Goal: Find contact information

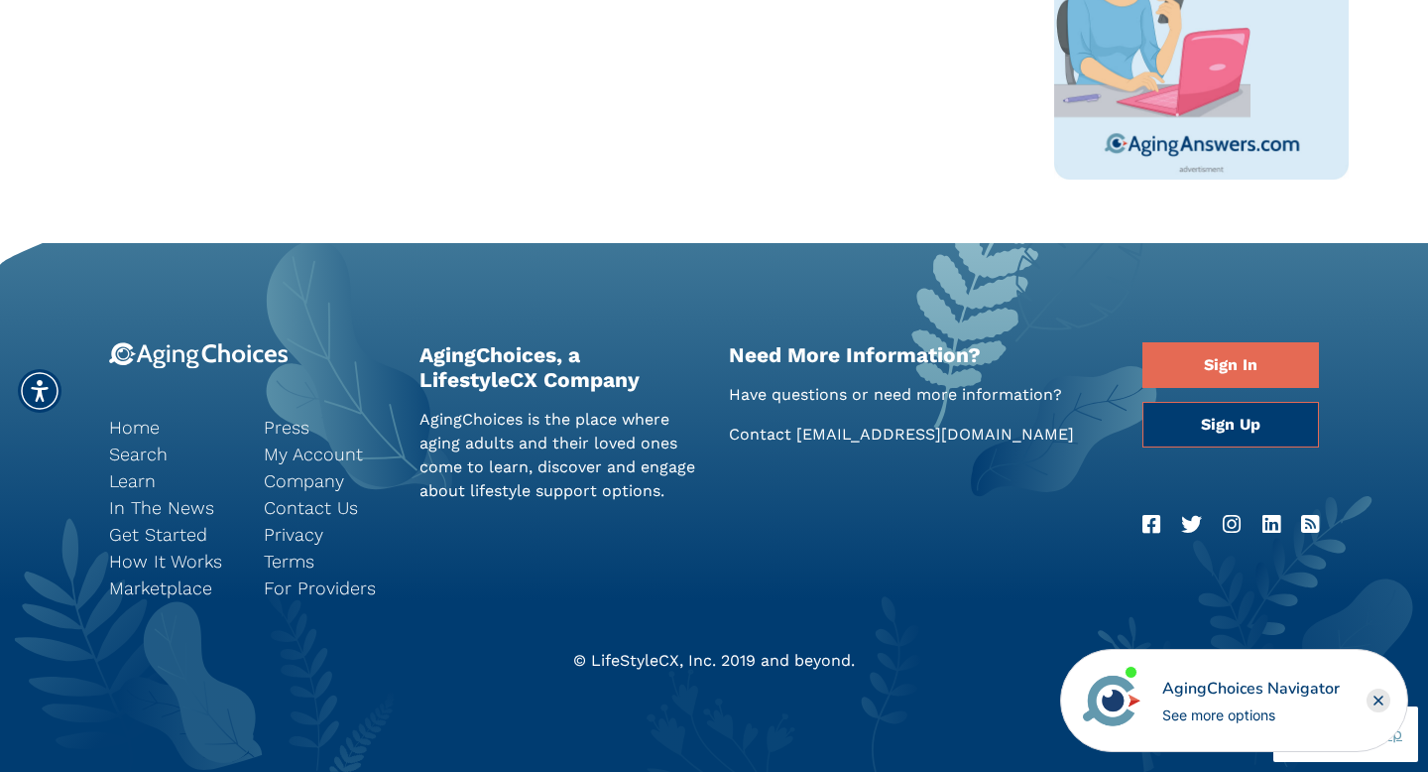
scroll to position [1157, 0]
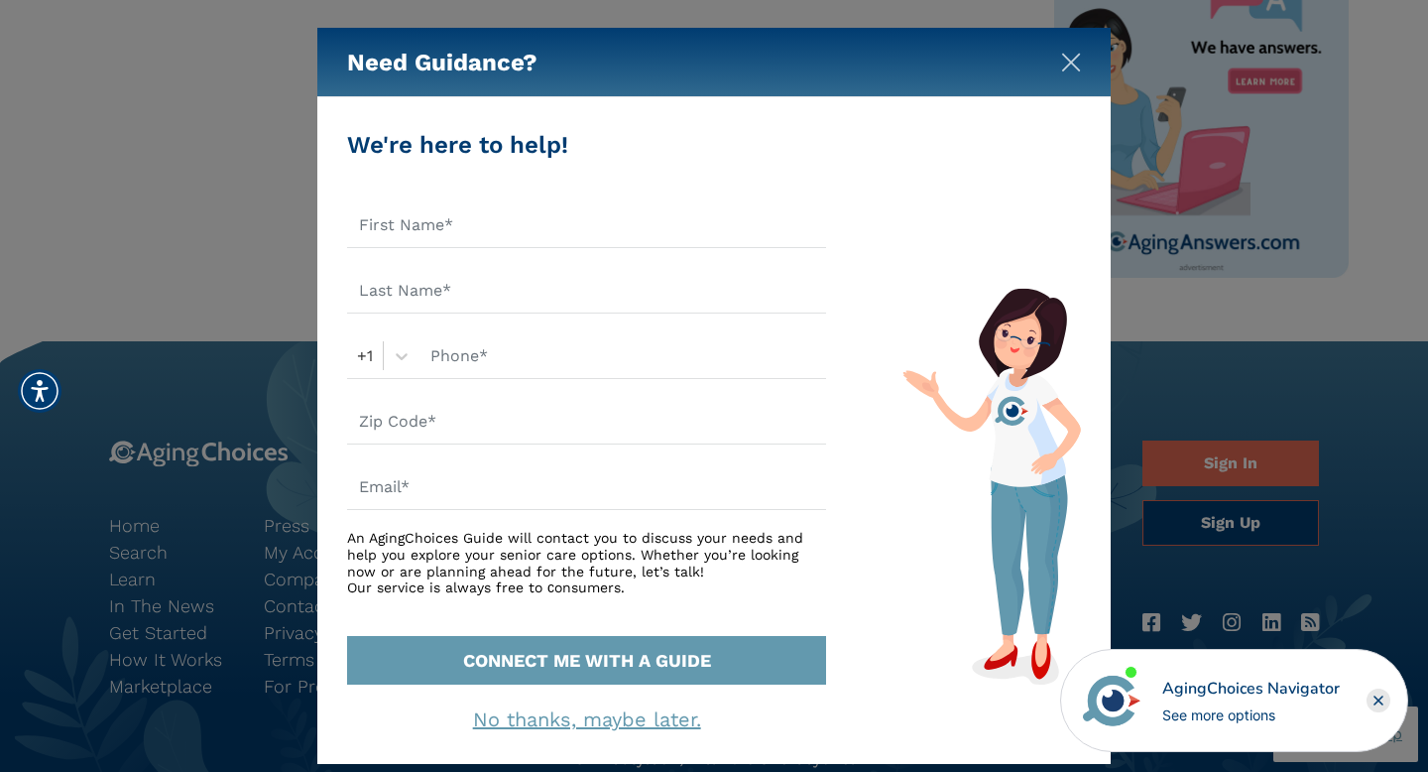
click at [1073, 62] on img "Close" at bounding box center [1071, 63] width 20 height 20
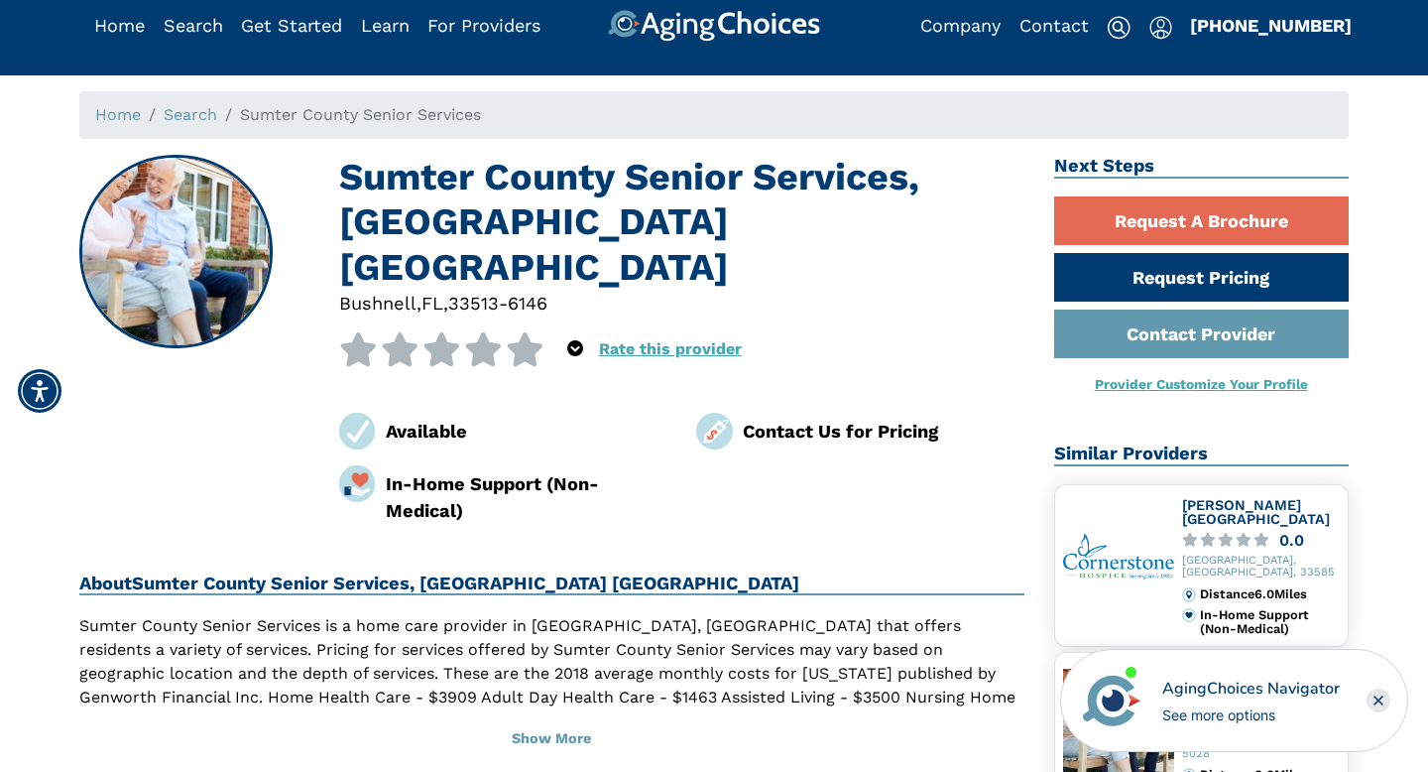
scroll to position [0, 0]
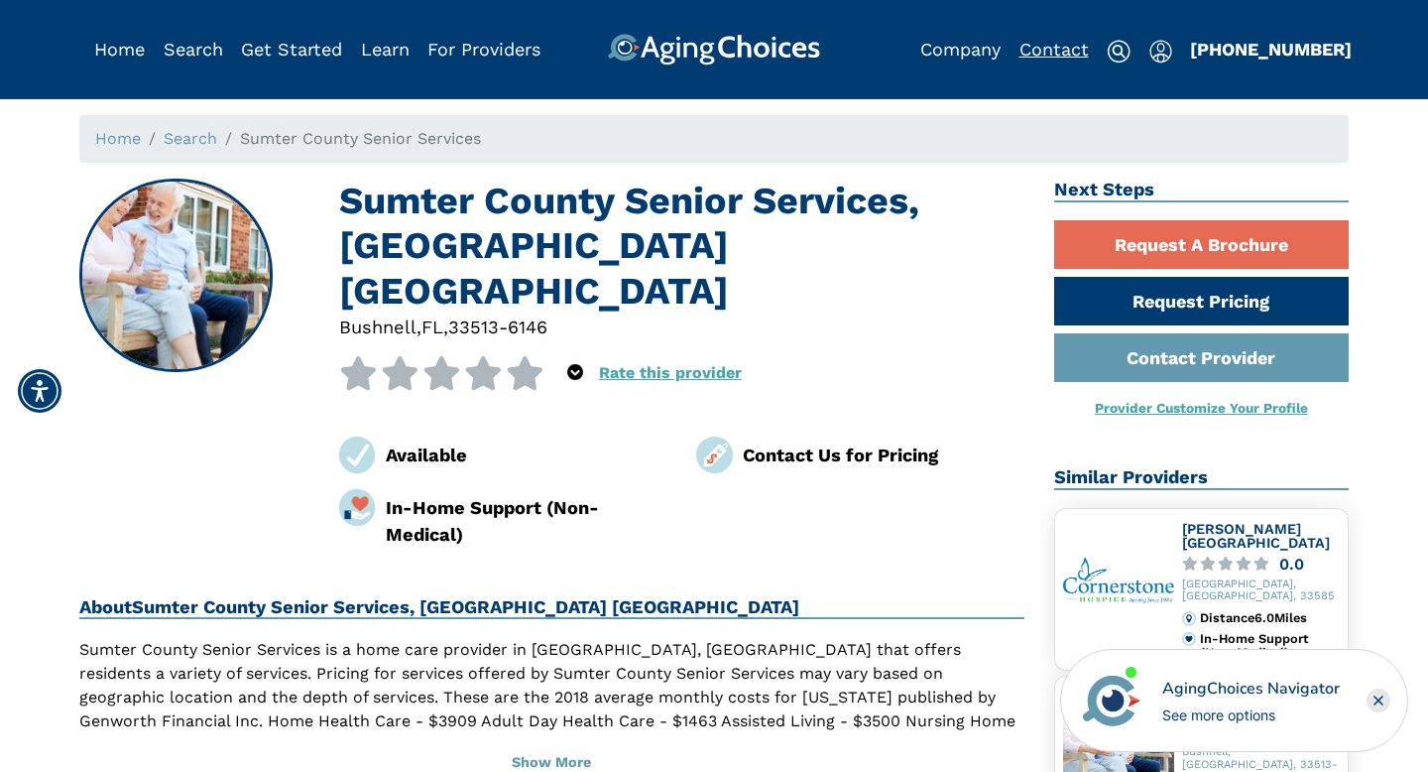
click at [1045, 49] on link "Contact" at bounding box center [1054, 49] width 69 height 21
